Goal: Information Seeking & Learning: Learn about a topic

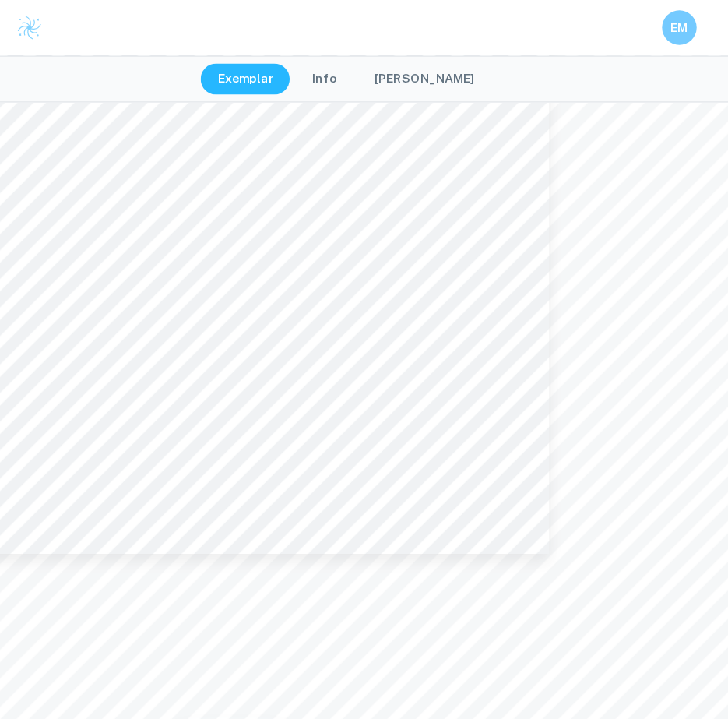
type input "1"
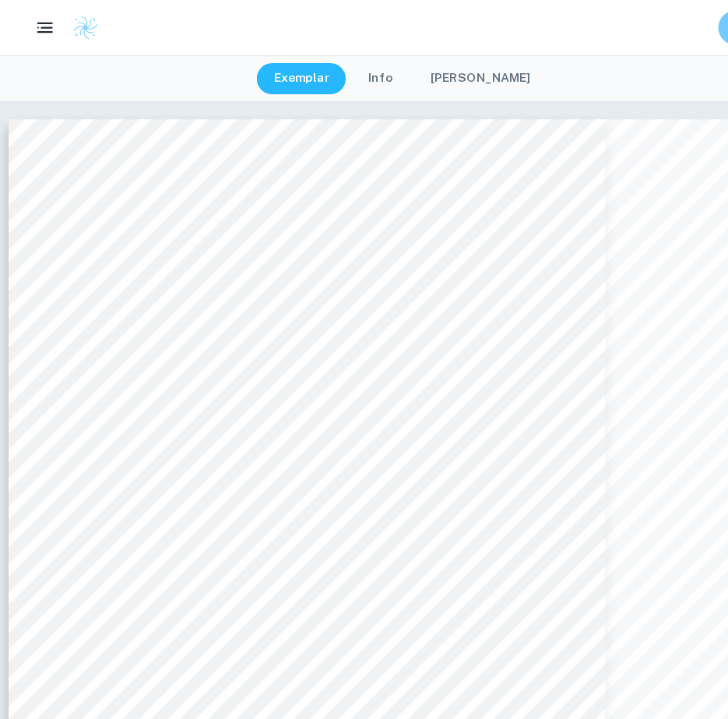
click at [406, 69] on button "[PERSON_NAME]" at bounding box center [432, 71] width 121 height 28
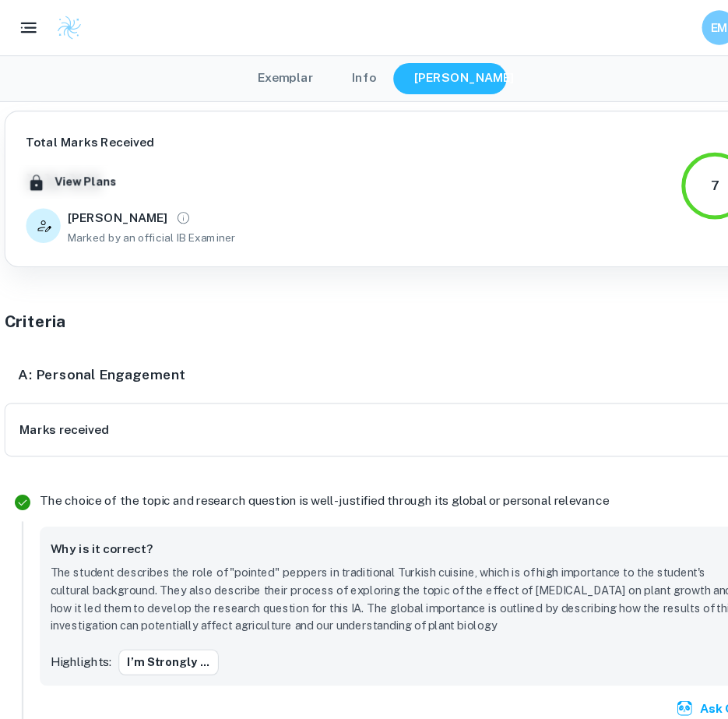
click at [275, 74] on button "Exemplar" at bounding box center [272, 71] width 82 height 28
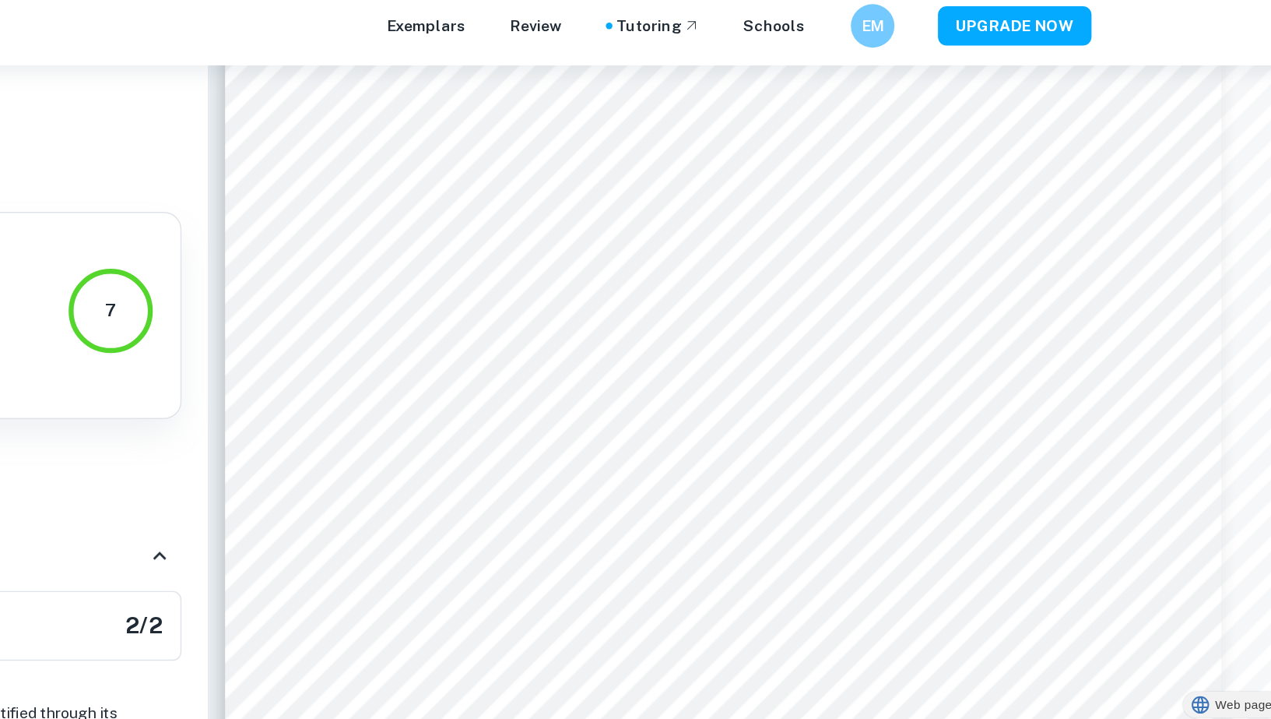
scroll to position [14523, 0]
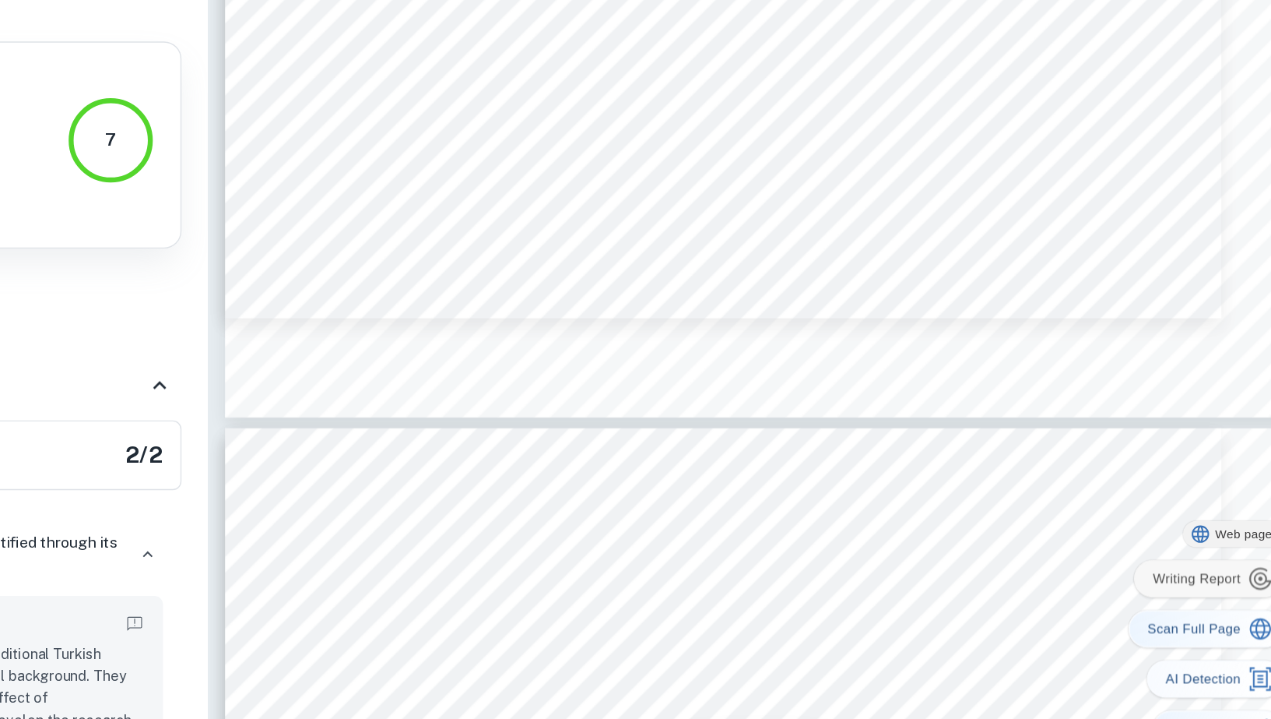
type input "14"
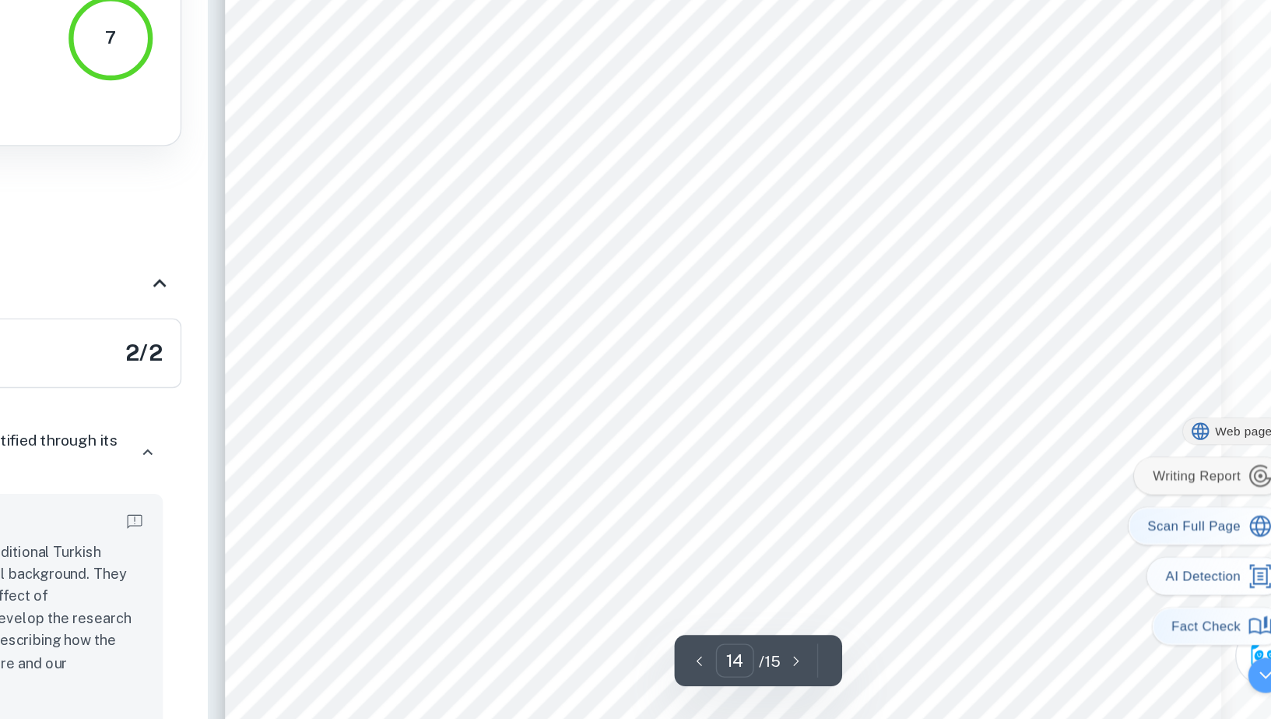
scroll to position [14714, 0]
